Goal: Task Accomplishment & Management: Use online tool/utility

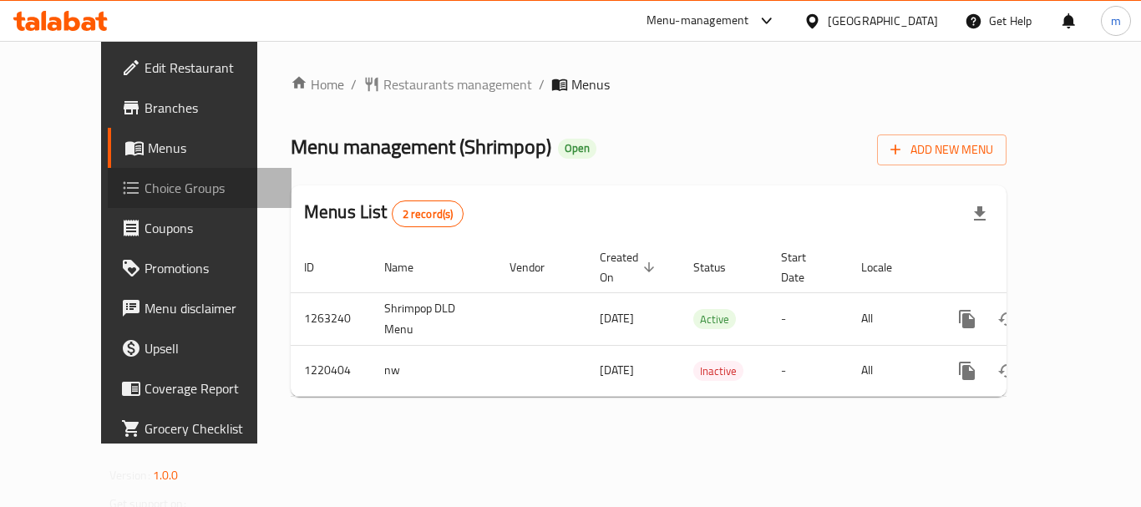
click at [144, 193] on span "Choice Groups" at bounding box center [211, 188] width 134 height 20
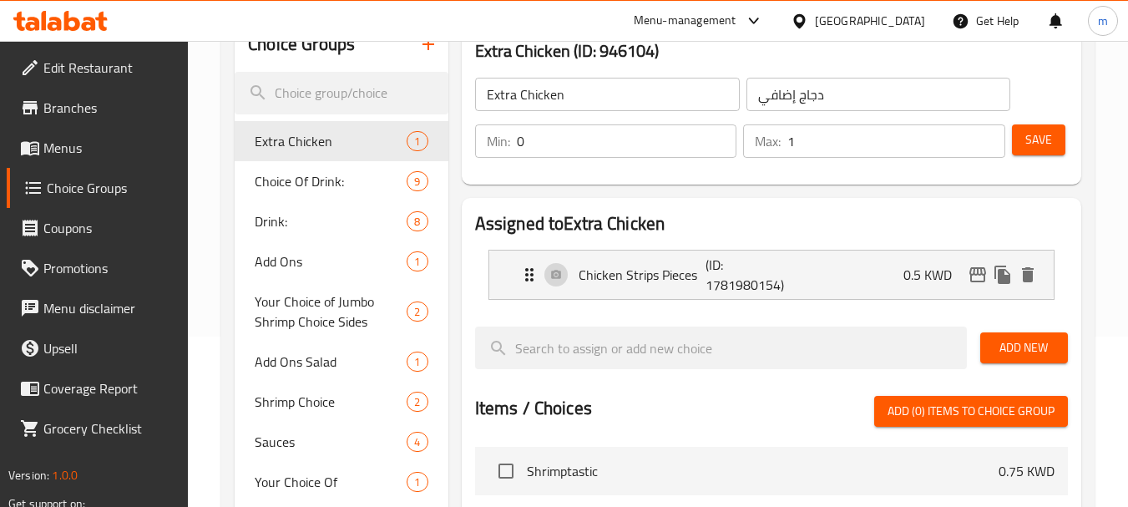
scroll to position [250, 0]
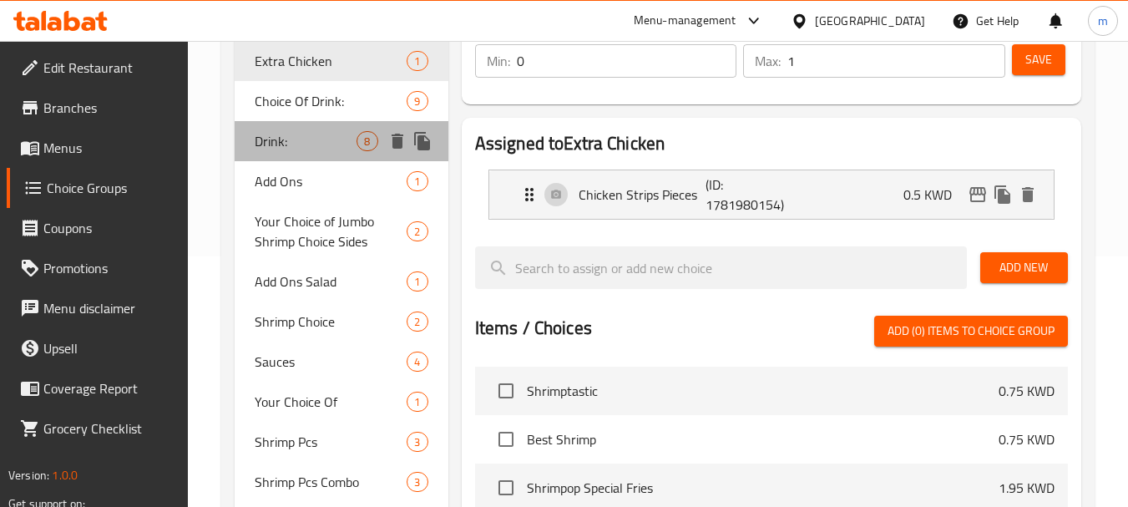
click at [306, 137] on span "Drink:" at bounding box center [306, 141] width 102 height 20
type input "Drink:"
type input "مشروب:"
type input "5"
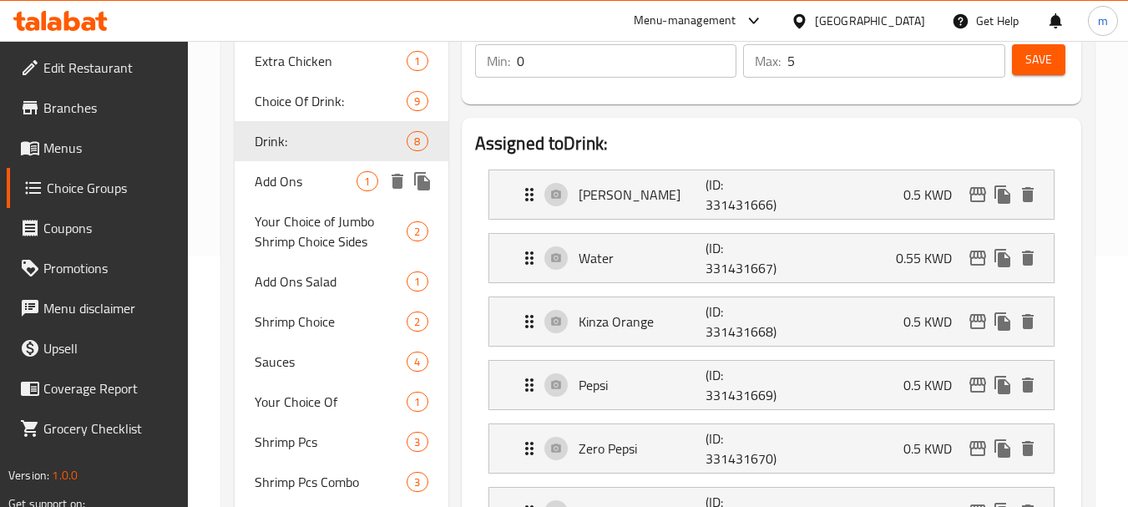
click at [291, 195] on div "Add Ons 1" at bounding box center [341, 181] width 213 height 40
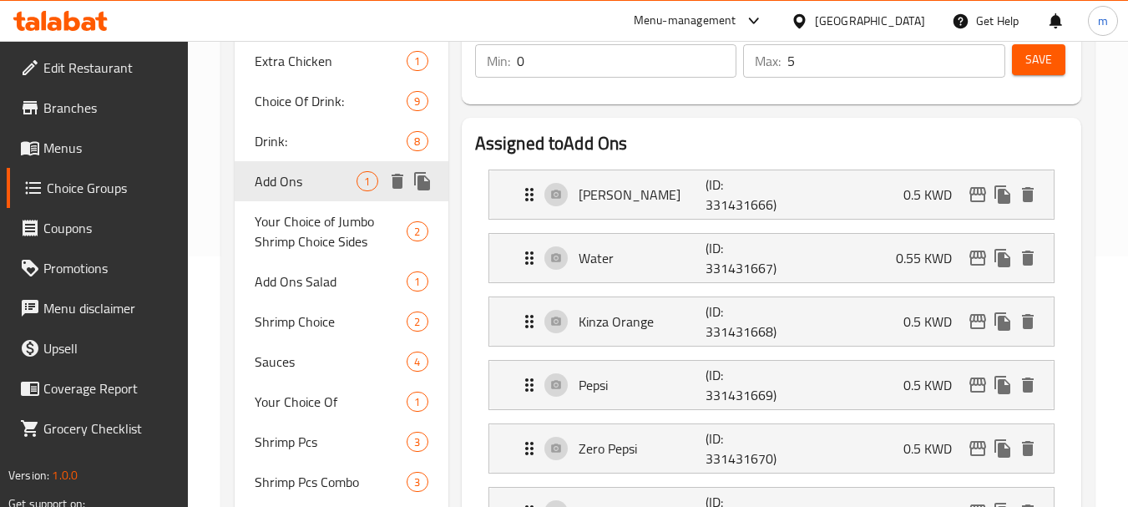
type input "Add Ons"
type input "إضافات"
type input "1"
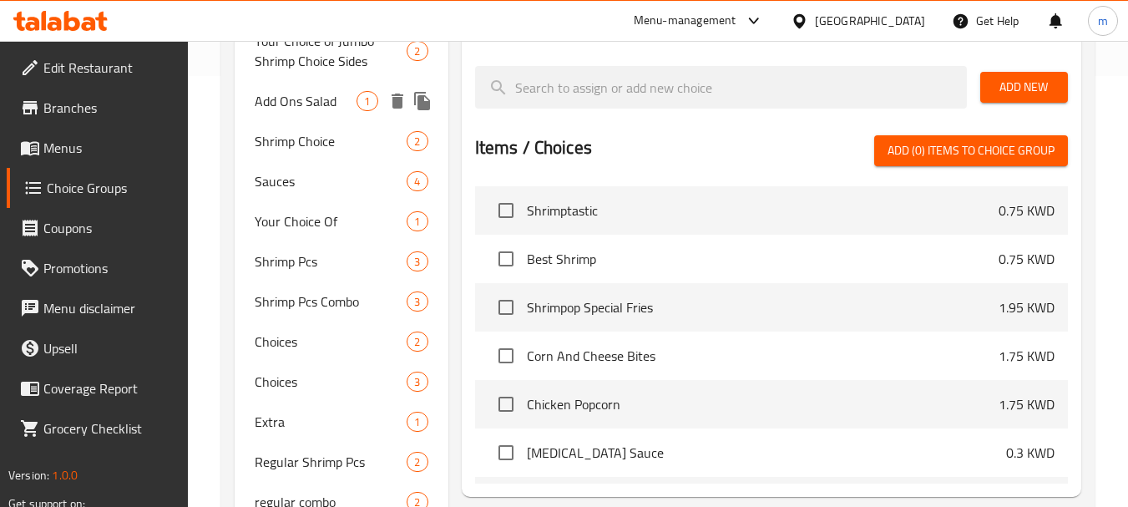
scroll to position [591, 0]
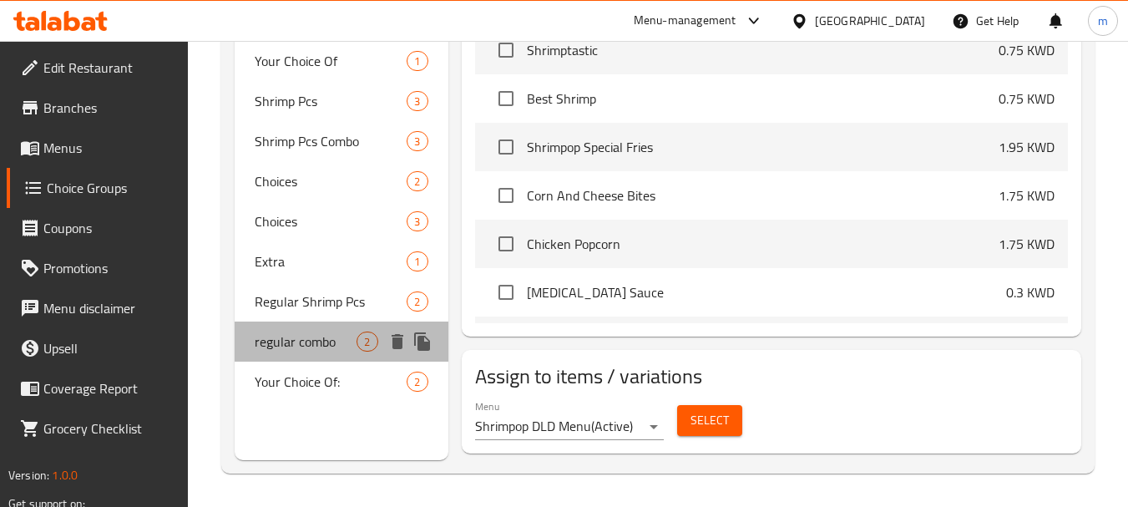
click at [322, 331] on span "regular combo" at bounding box center [306, 341] width 102 height 20
type input "regular combo"
type input "عادي كومبو"
type input "1"
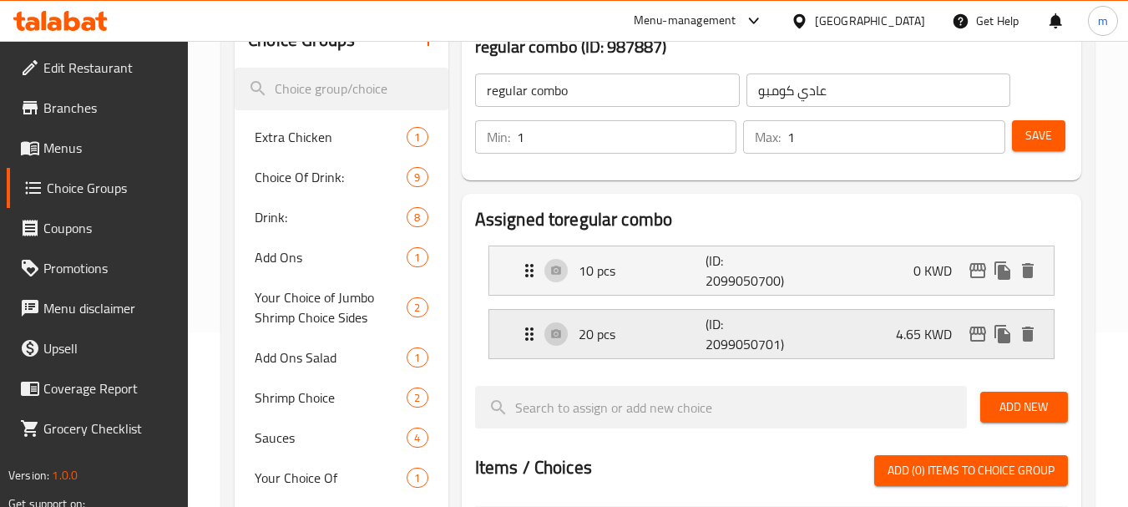
scroll to position [174, 0]
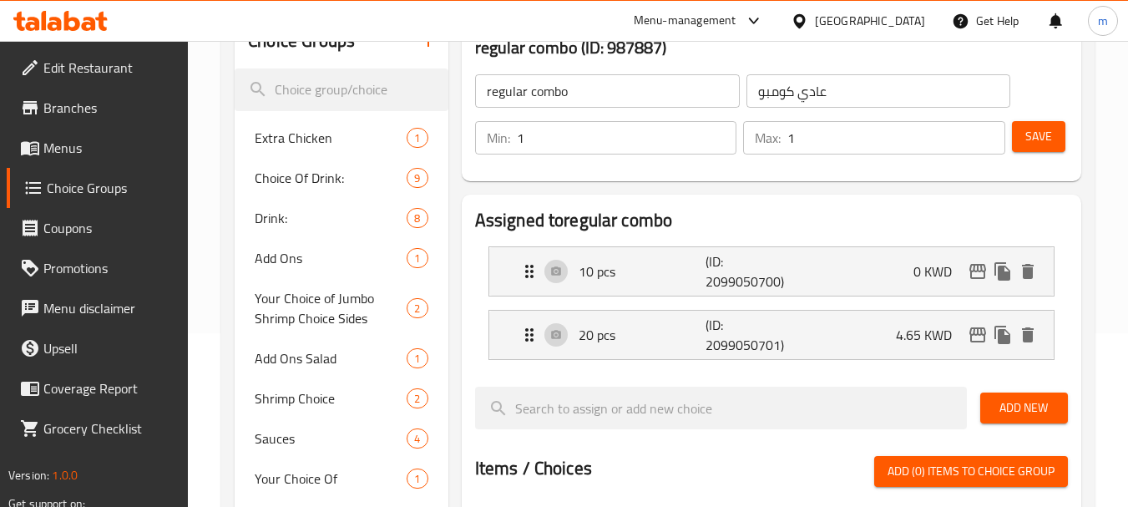
click at [78, 23] on icon at bounding box center [72, 21] width 16 height 20
